Goal: Entertainment & Leisure: Browse casually

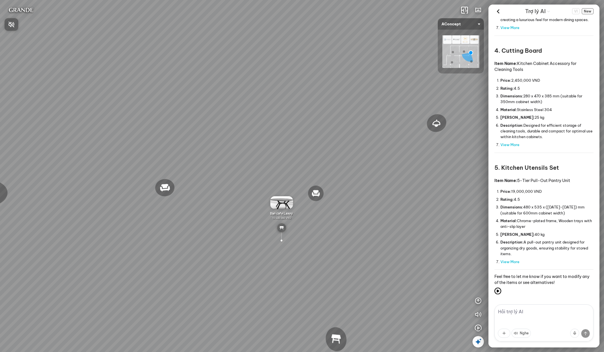
scroll to position [1845, 0]
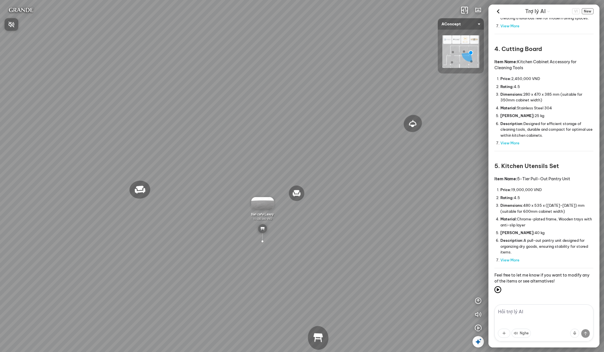
click at [566, 146] on div at bounding box center [302, 176] width 604 height 352
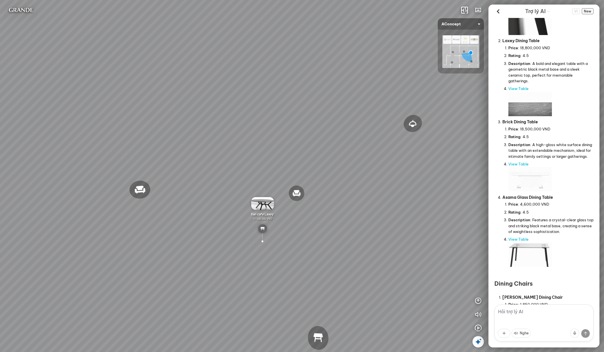
scroll to position [0, 0]
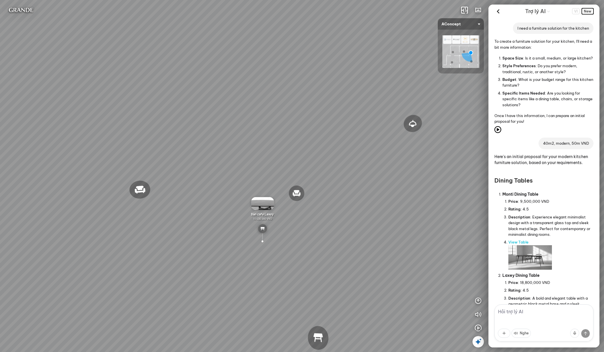
drag, startPoint x: 588, startPoint y: 11, endPoint x: 580, endPoint y: 72, distance: 61.5
click at [588, 60] on div "Trợ lý AI VI New I need a furniture solution for the kitchen To create a furnit…" at bounding box center [544, 176] width 111 height 343
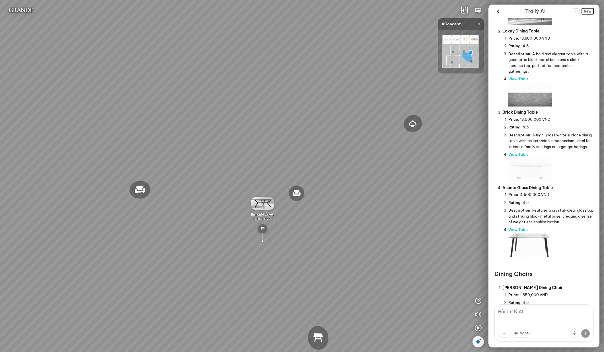
scroll to position [274, 0]
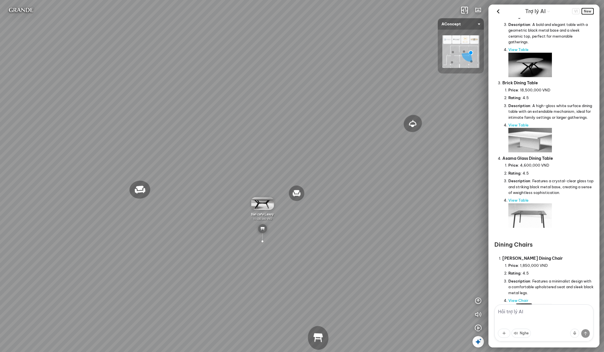
click at [592, 8] on span "New" at bounding box center [588, 11] width 12 height 6
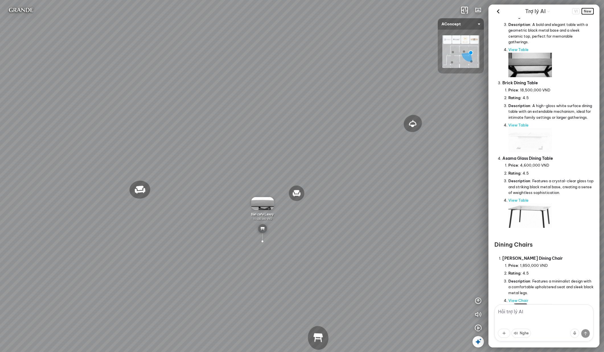
scroll to position [0, 0]
